Goal: Obtain resource: Download file/media

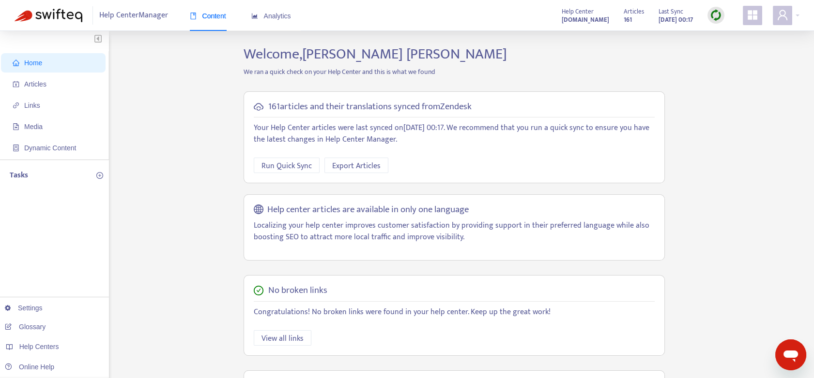
click at [46, 84] on span "Articles" at bounding box center [55, 84] width 85 height 19
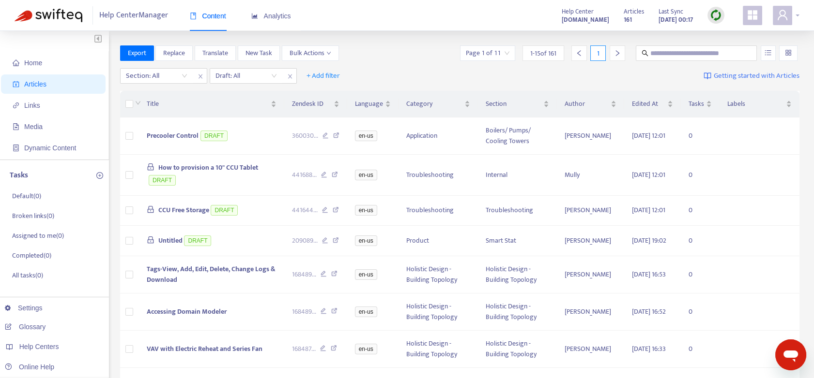
click at [798, 15] on div at bounding box center [785, 15] width 27 height 19
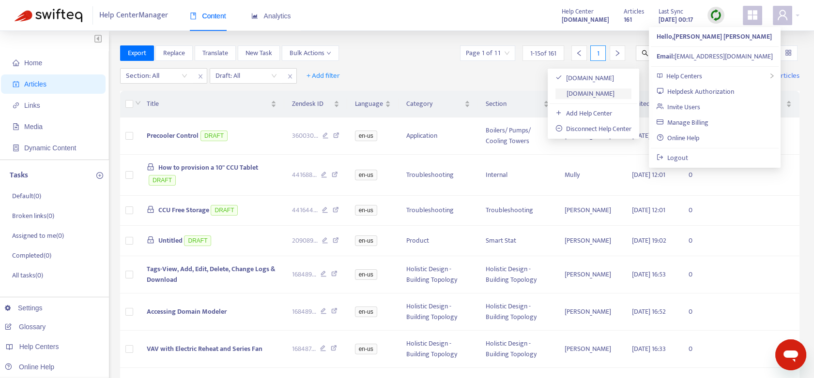
click at [586, 93] on link "[DOMAIN_NAME]" at bounding box center [584, 93] width 59 height 11
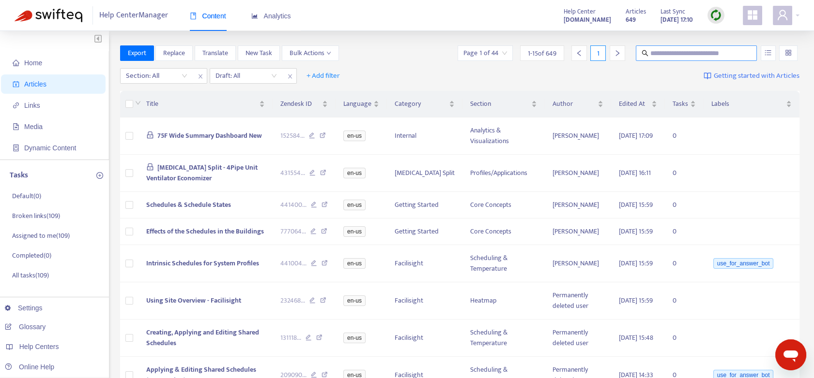
click at [667, 51] on input "text" at bounding box center [696, 53] width 93 height 11
type input "*"
type input "*********"
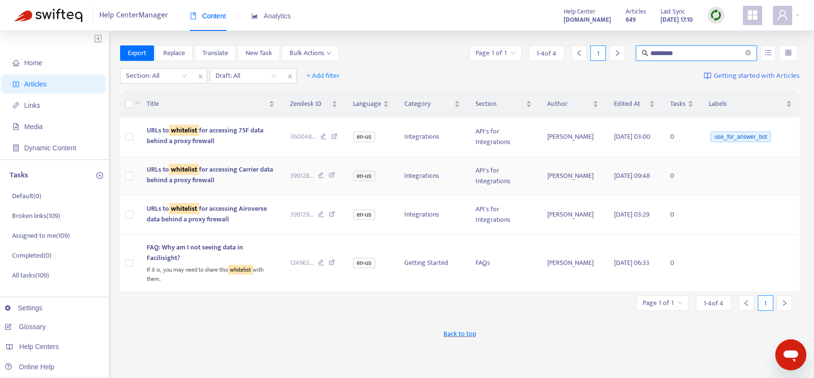
click at [216, 167] on span "URLs to whitelist for accessing Carrier data behind a proxy firewall" at bounding box center [210, 175] width 126 height 22
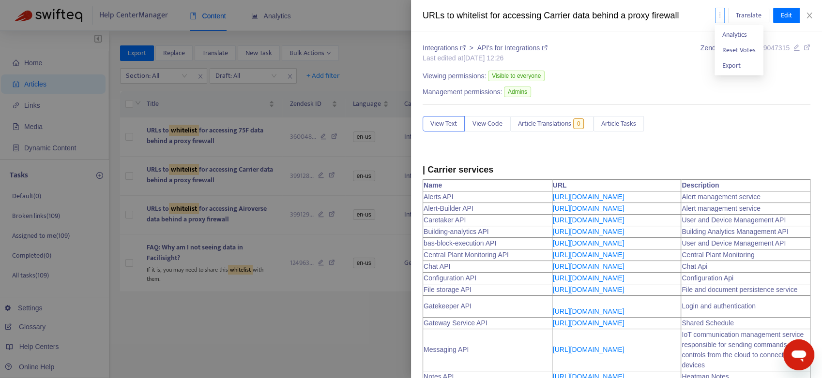
click at [720, 14] on icon "more" at bounding box center [719, 15] width 7 height 7
click at [736, 67] on span "Export" at bounding box center [731, 65] width 18 height 11
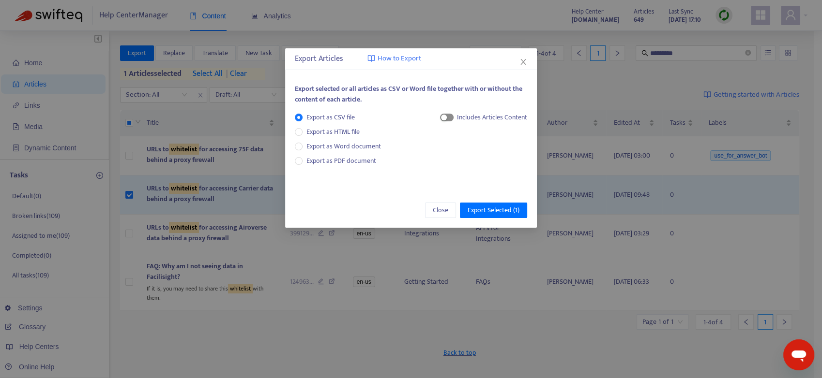
click at [449, 117] on span "button" at bounding box center [447, 118] width 14 height 8
click at [449, 117] on div "button" at bounding box center [450, 118] width 6 height 6
click at [447, 117] on span "button" at bounding box center [447, 118] width 14 height 8
click at [444, 121] on span "button" at bounding box center [447, 118] width 14 height 8
click at [492, 205] on span "Export Selected ( 1 )" at bounding box center [494, 210] width 52 height 11
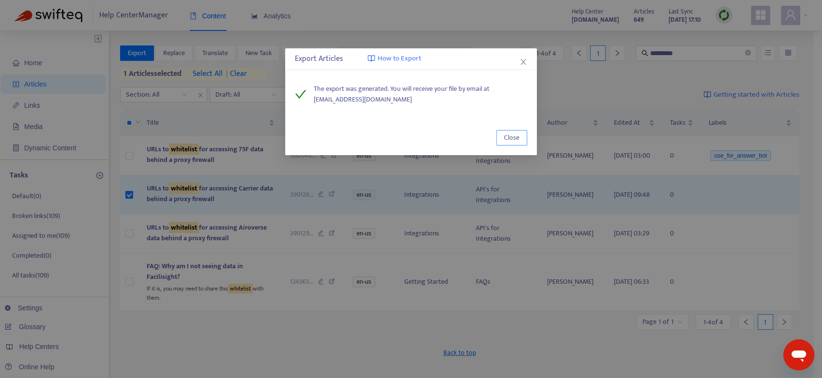
click at [514, 139] on span "Close" at bounding box center [511, 138] width 15 height 11
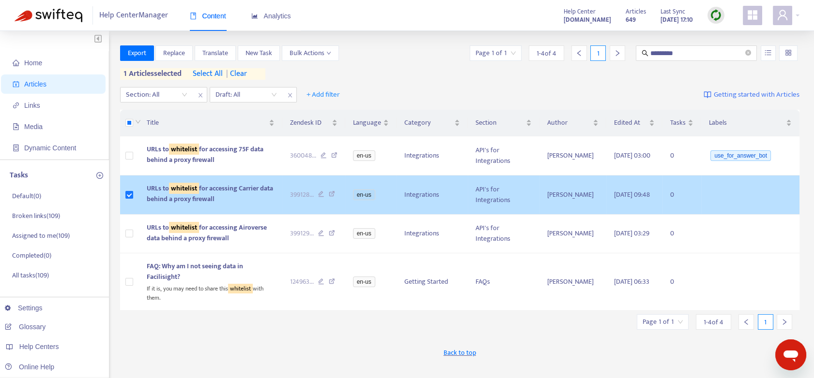
click at [220, 194] on span "URLs to whitelist for accessing Carrier data behind a proxy firewall" at bounding box center [210, 194] width 126 height 22
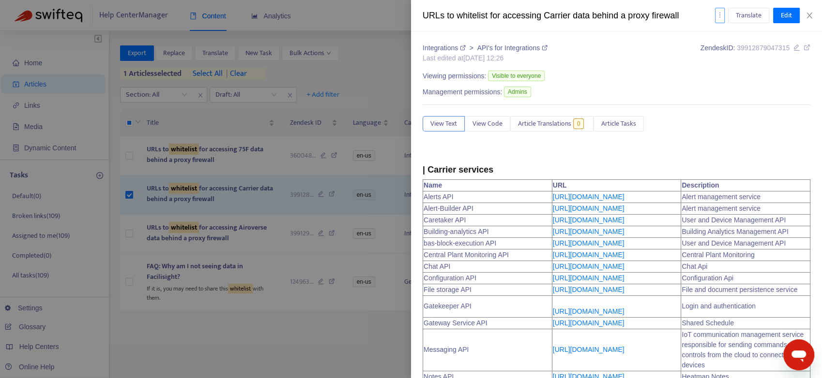
click at [716, 15] on icon "more" at bounding box center [719, 15] width 7 height 7
click at [736, 61] on span "Export" at bounding box center [731, 65] width 18 height 11
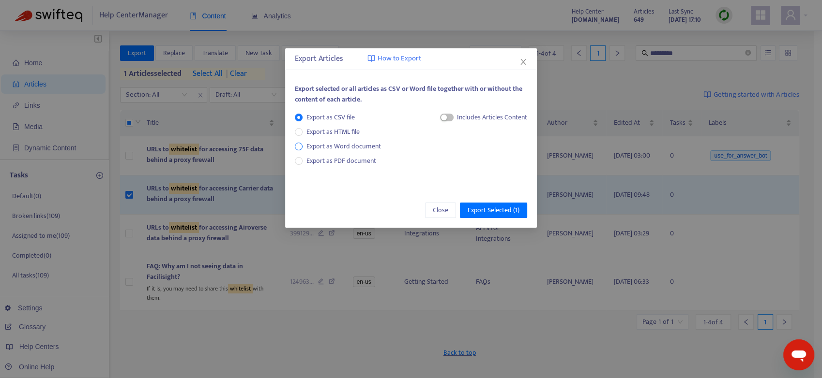
click at [344, 147] on span "Export as Word document" at bounding box center [343, 146] width 82 height 11
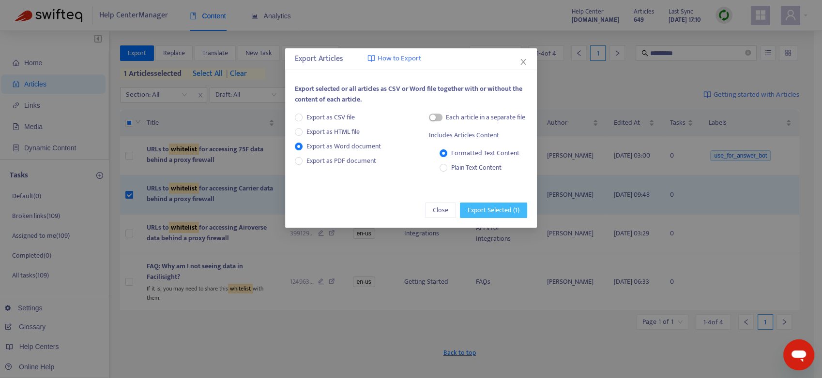
click at [505, 210] on span "Export Selected ( 1 )" at bounding box center [494, 210] width 52 height 11
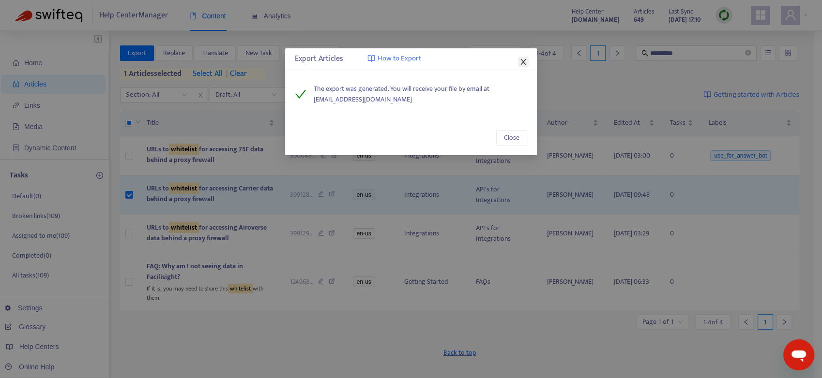
click at [524, 61] on icon "close" at bounding box center [523, 62] width 8 height 8
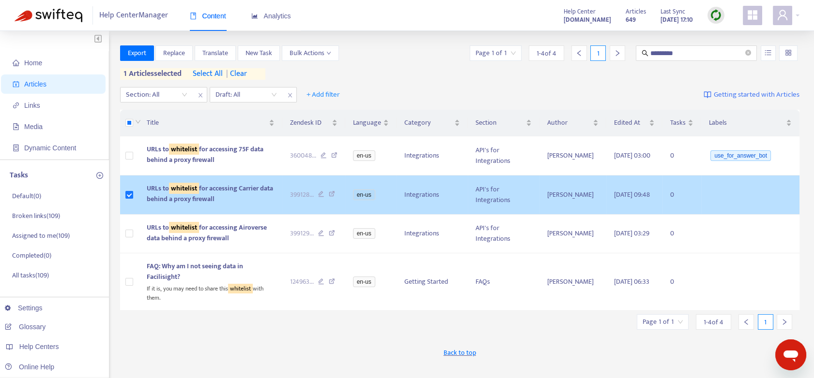
click at [251, 197] on div "URLs to whitelist for accessing Carrier data behind a proxy firewall" at bounding box center [211, 193] width 128 height 21
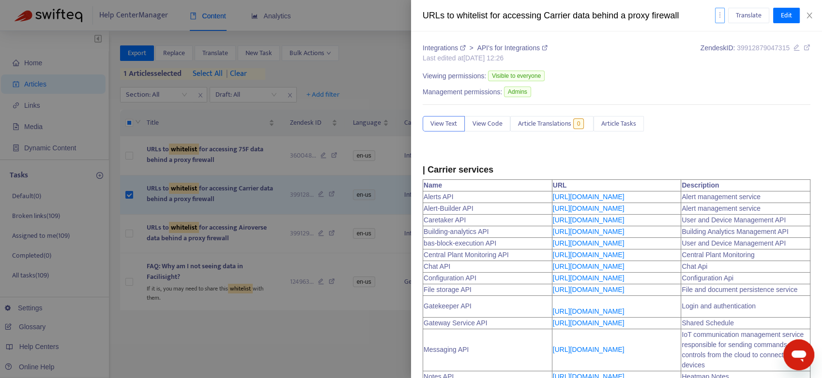
click at [720, 12] on icon "more" at bounding box center [719, 15] width 7 height 7
click at [735, 66] on span "Export" at bounding box center [731, 65] width 18 height 11
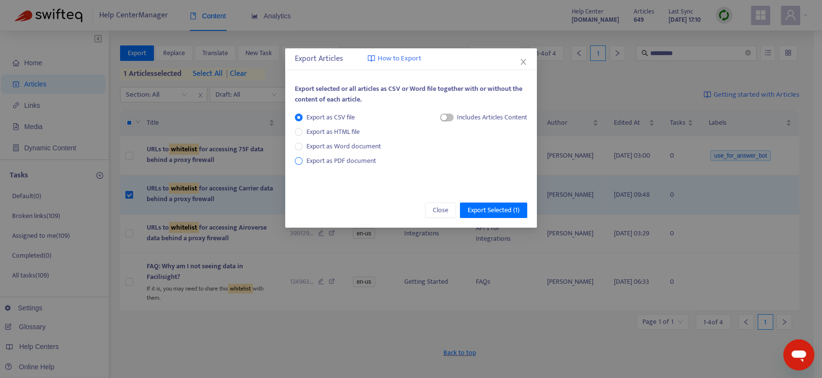
click at [346, 162] on span "Export as PDF document" at bounding box center [341, 160] width 70 height 11
click at [495, 213] on span "Export Selected ( 1 )" at bounding box center [494, 210] width 52 height 11
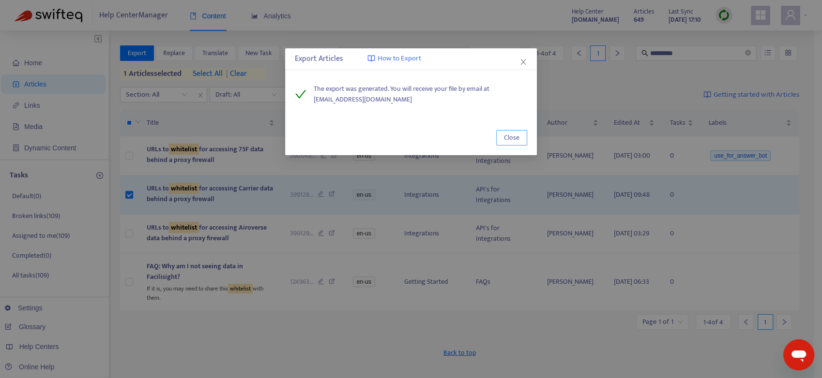
click at [512, 136] on span "Close" at bounding box center [511, 138] width 15 height 11
